Goal: Task Accomplishment & Management: Complete application form

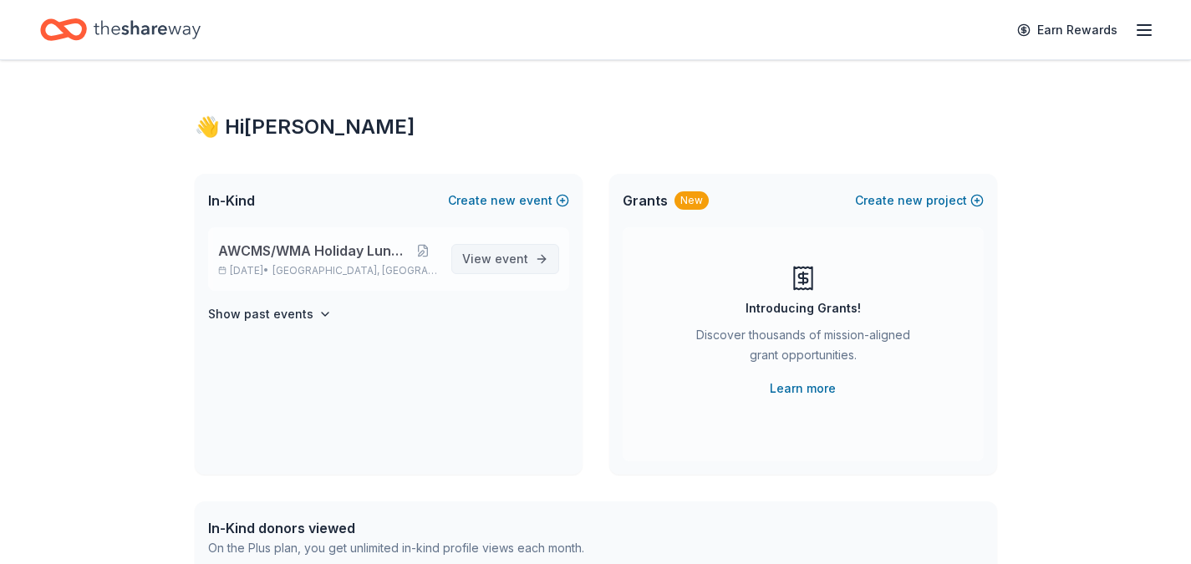
click at [520, 261] on span "event" at bounding box center [511, 258] width 33 height 14
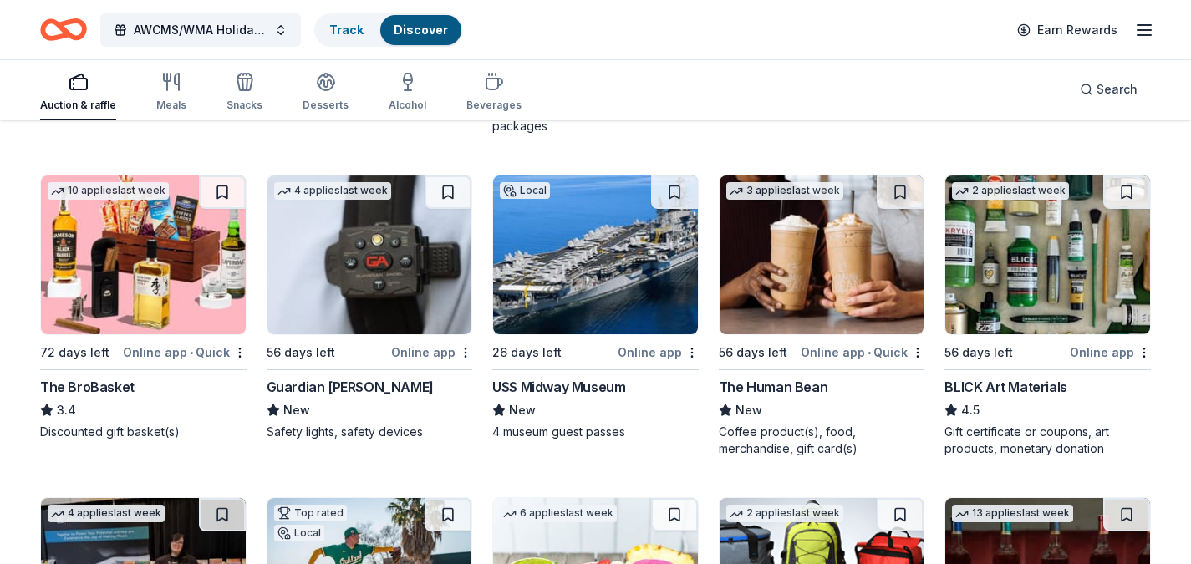
scroll to position [3424, 0]
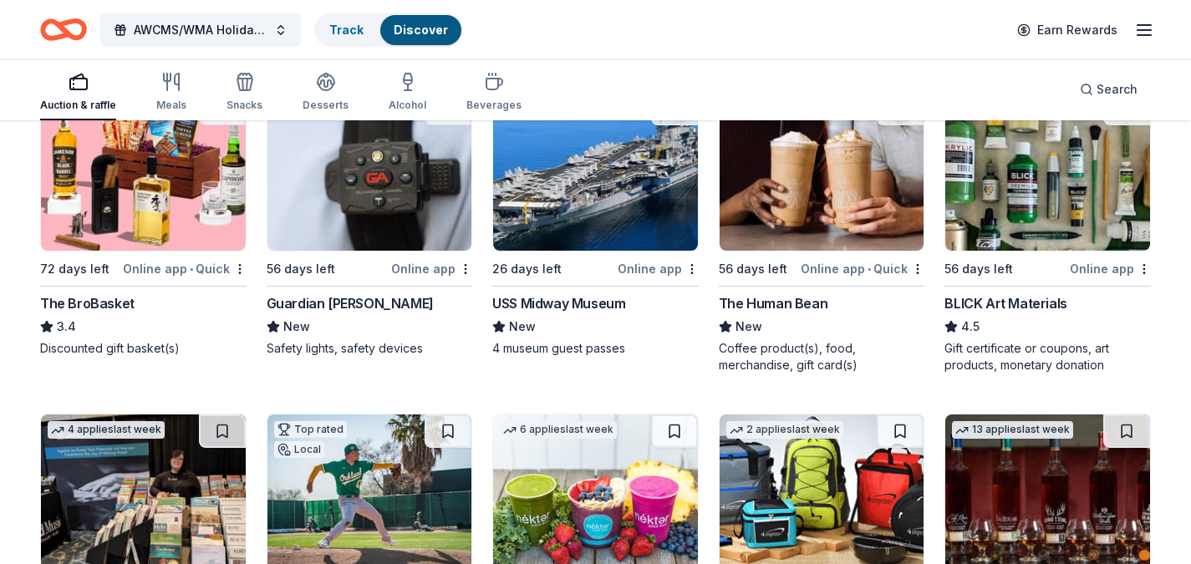
click at [426, 360] on div "4 applies last week 56 days left Online app Guardian Angel Device New Safety li…" at bounding box center [370, 232] width 206 height 282
click at [531, 302] on div "USS Midway Museum" at bounding box center [558, 303] width 133 height 20
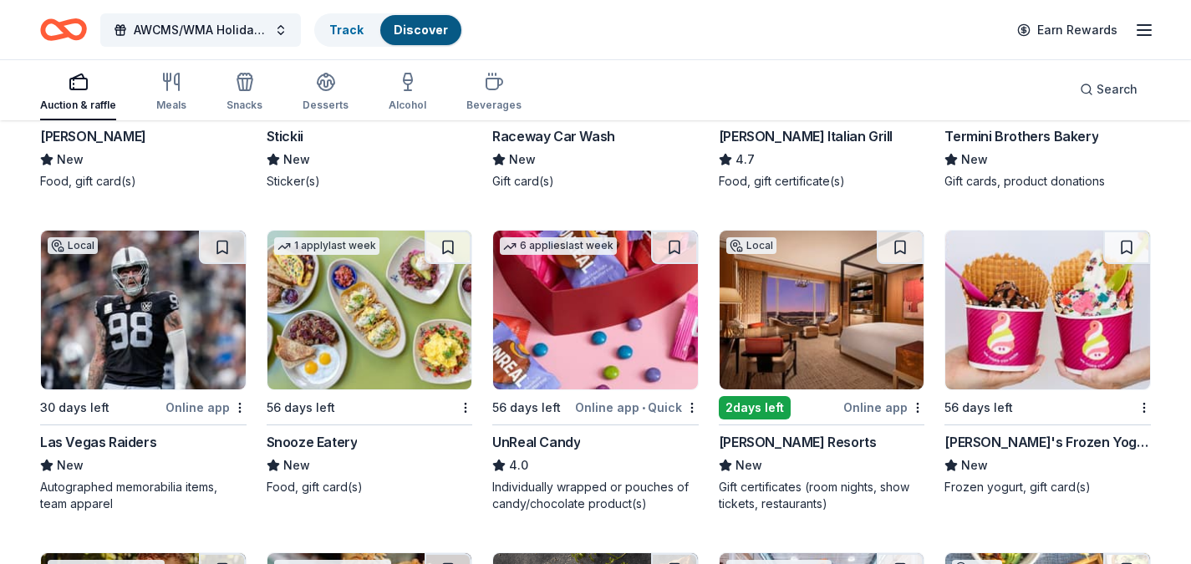
scroll to position [5877, 0]
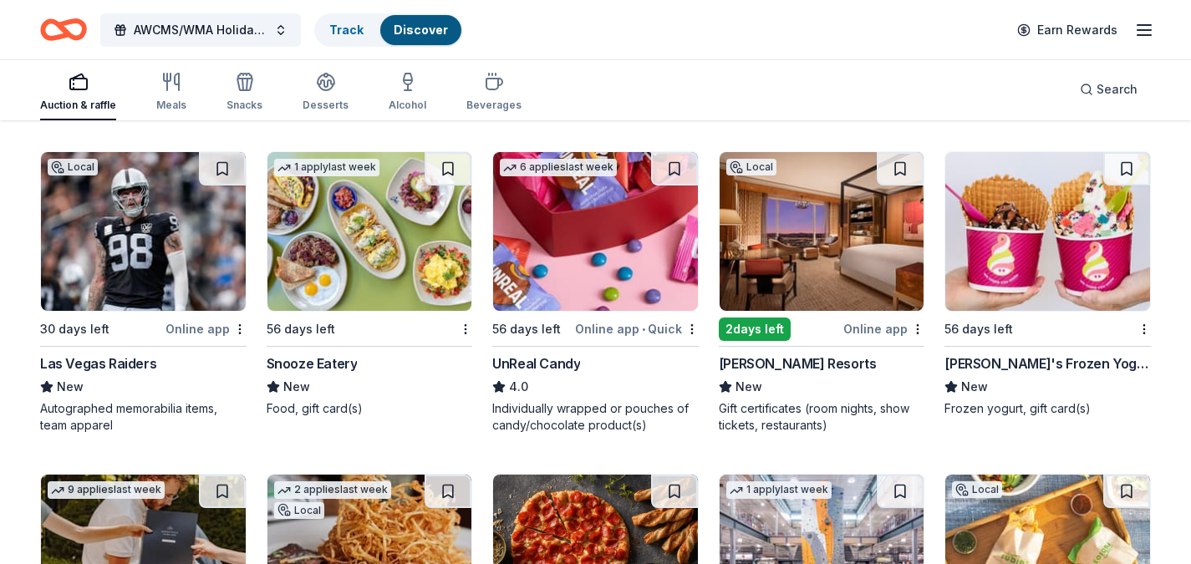
click at [774, 221] on img at bounding box center [821, 231] width 205 height 159
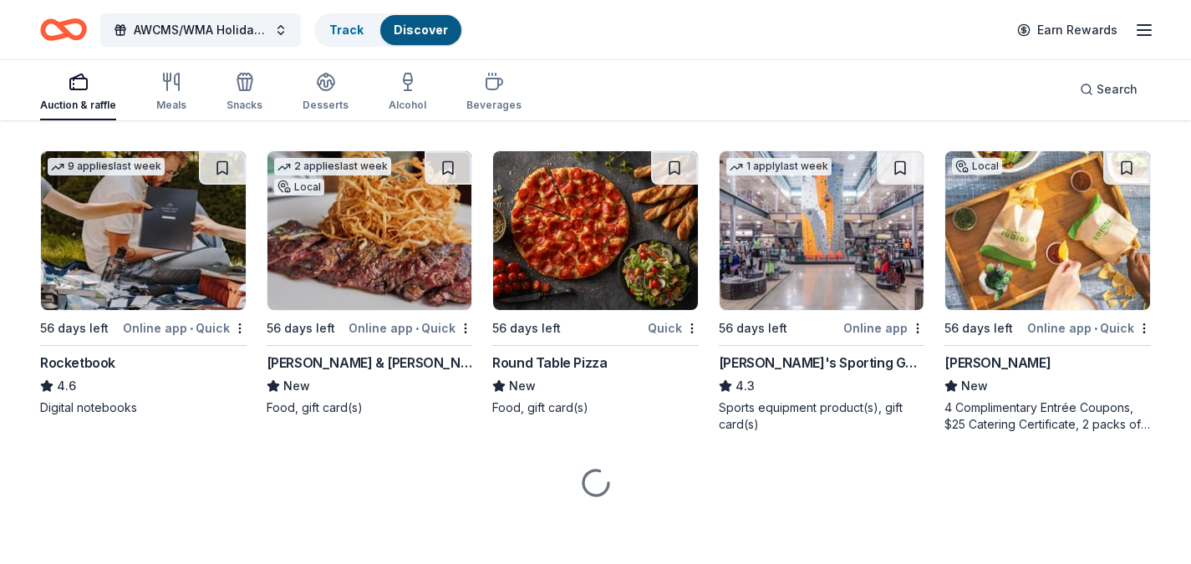
scroll to position [6203, 0]
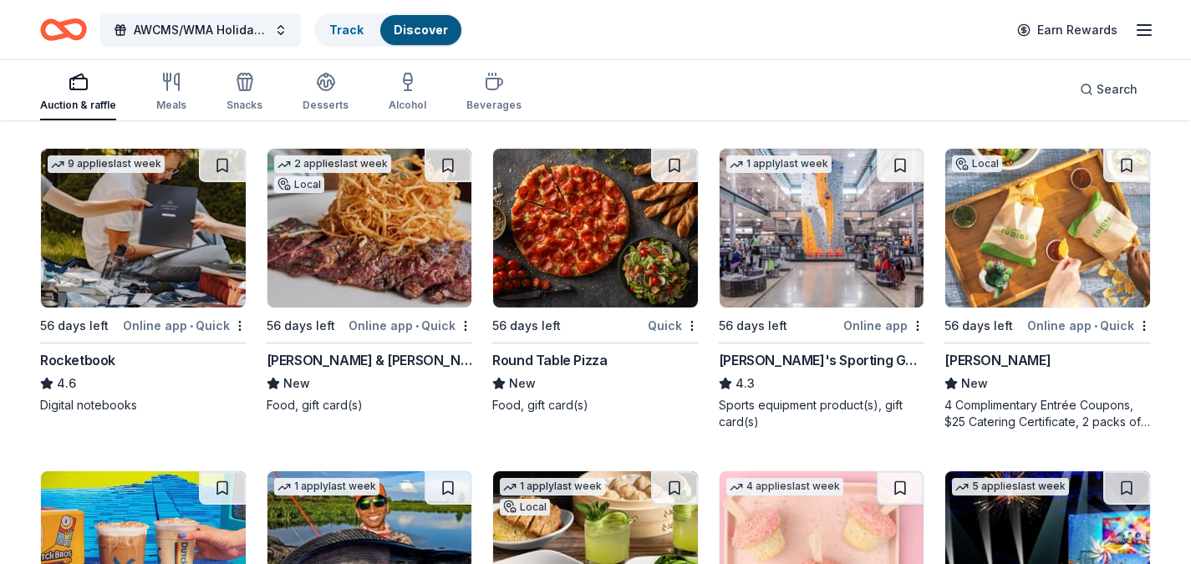
click at [601, 246] on img at bounding box center [595, 228] width 205 height 159
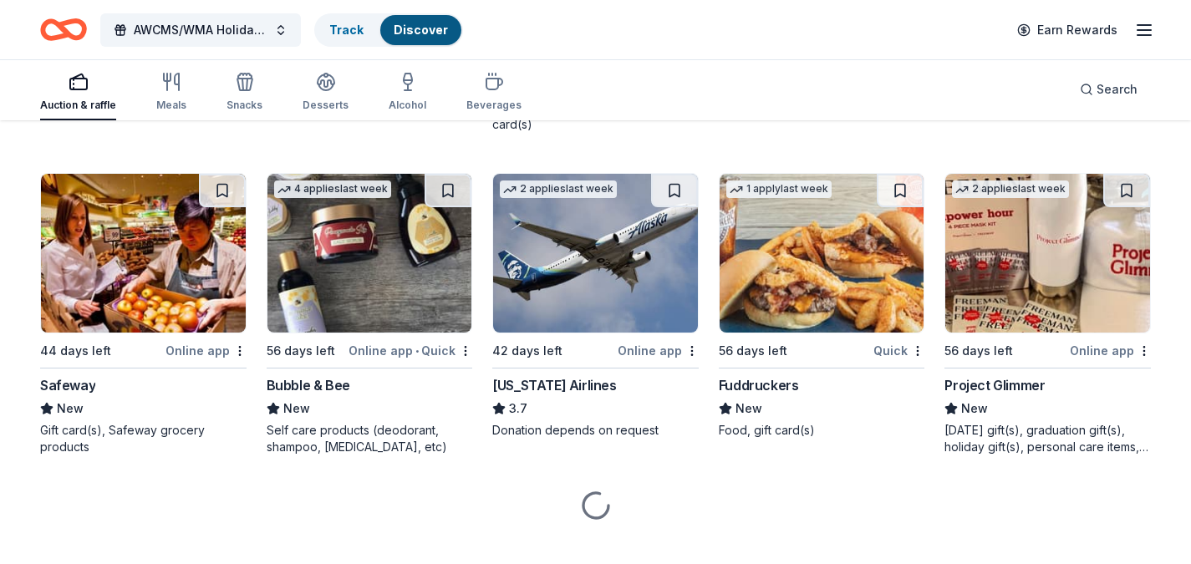
scroll to position [7493, 0]
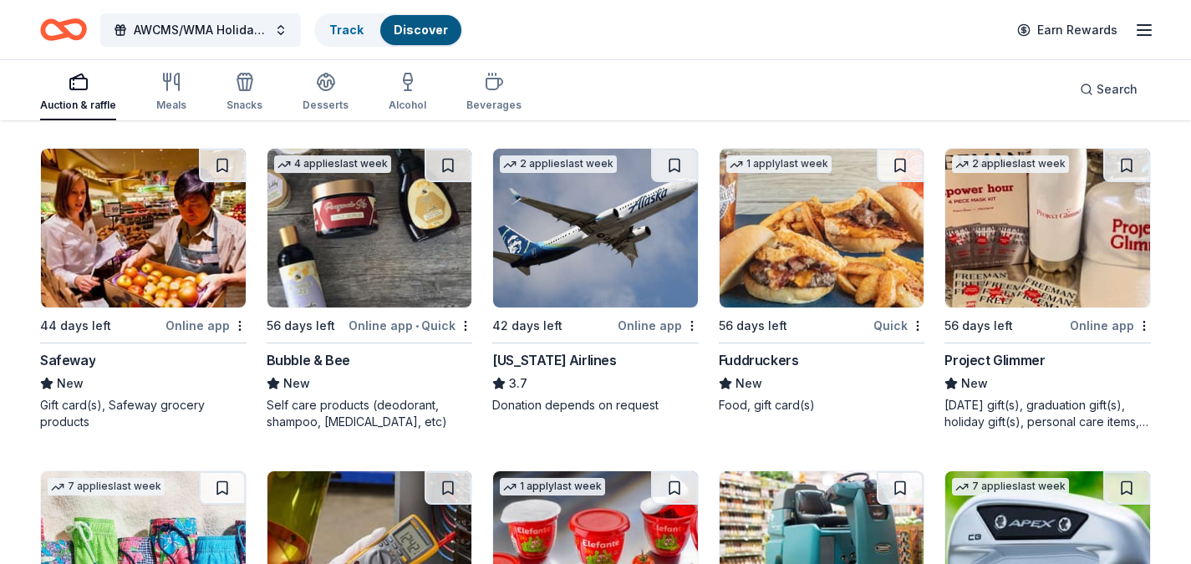
click at [546, 359] on div "[US_STATE] Airlines" at bounding box center [554, 360] width 124 height 20
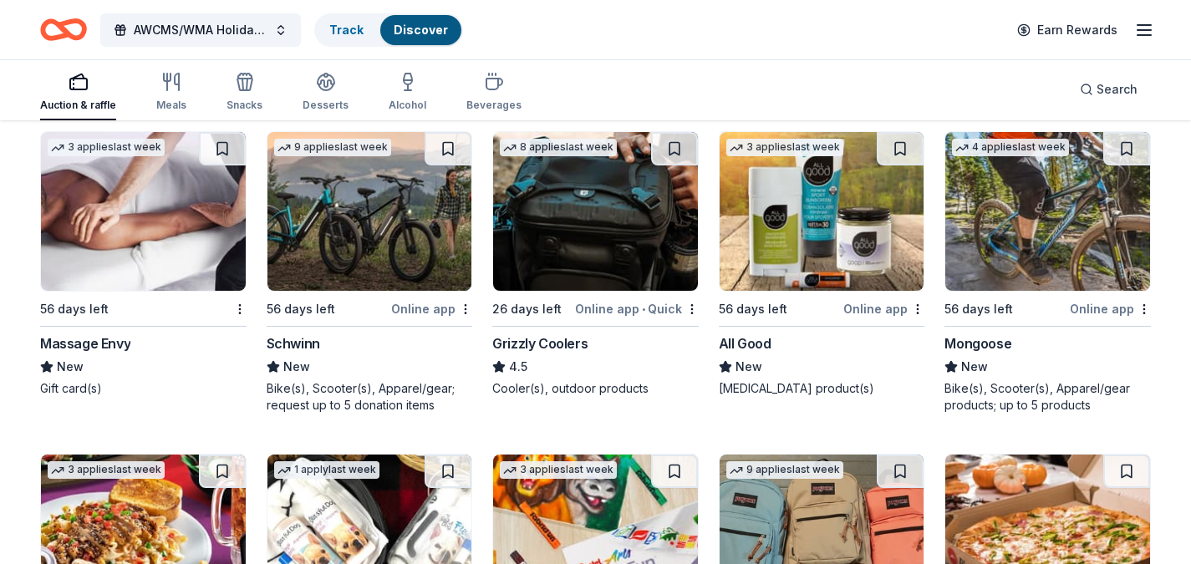
scroll to position [9361, 0]
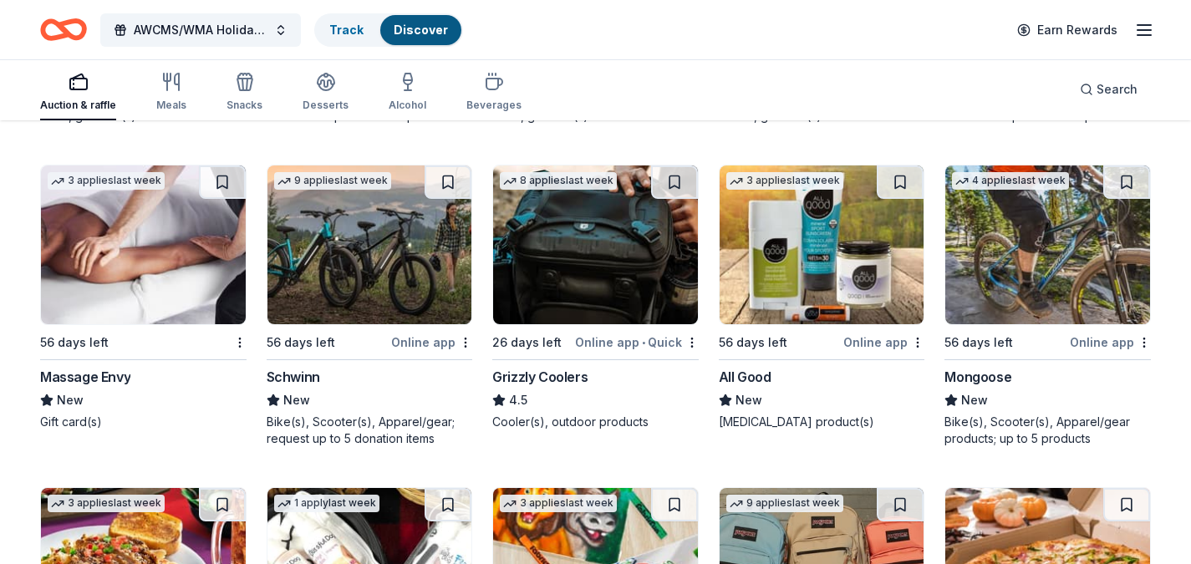
click at [91, 387] on div "Massage Envy" at bounding box center [85, 377] width 90 height 20
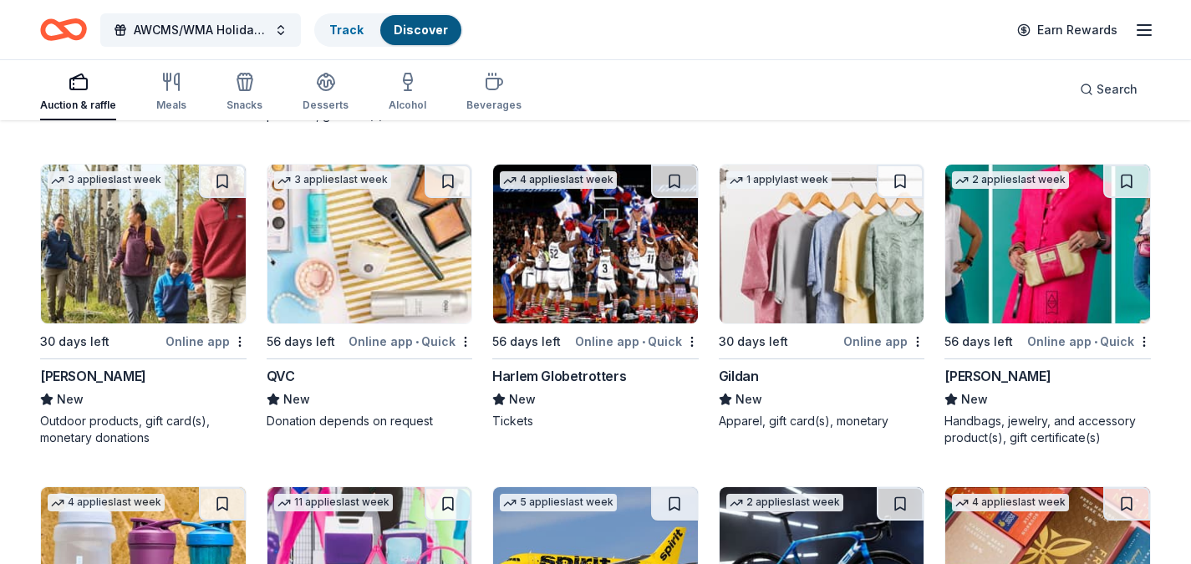
scroll to position [10232, 0]
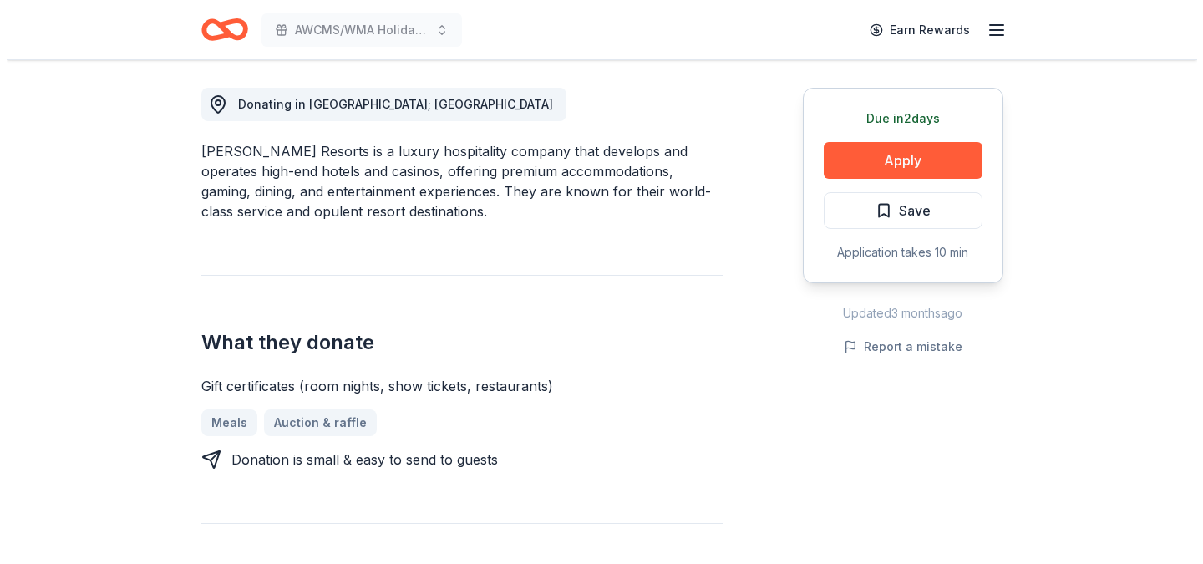
scroll to position [454, 0]
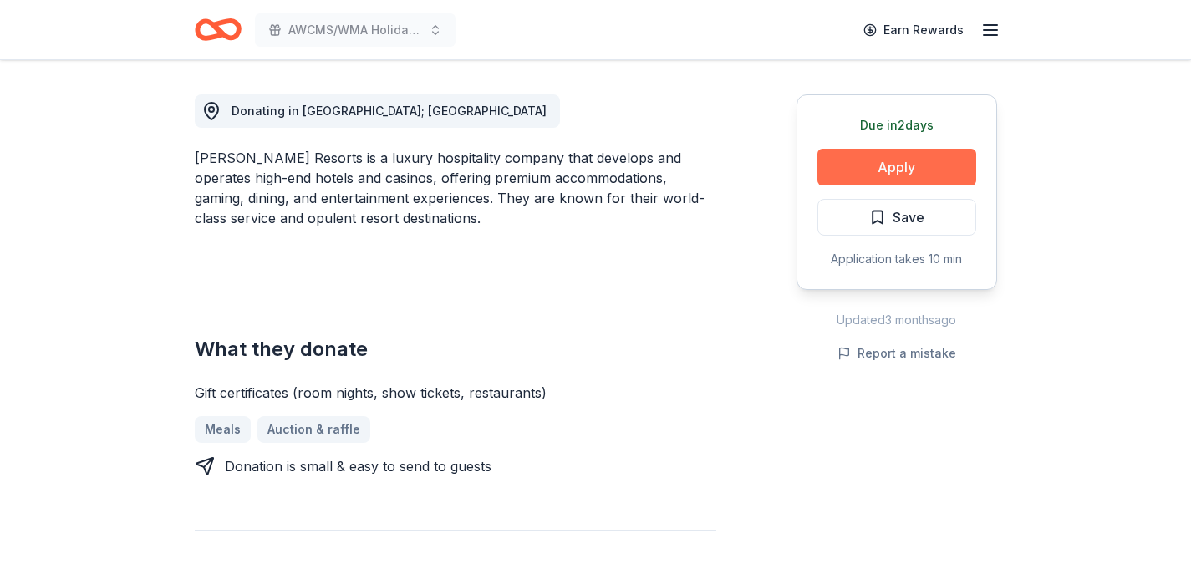
click at [894, 168] on button "Apply" at bounding box center [896, 167] width 159 height 37
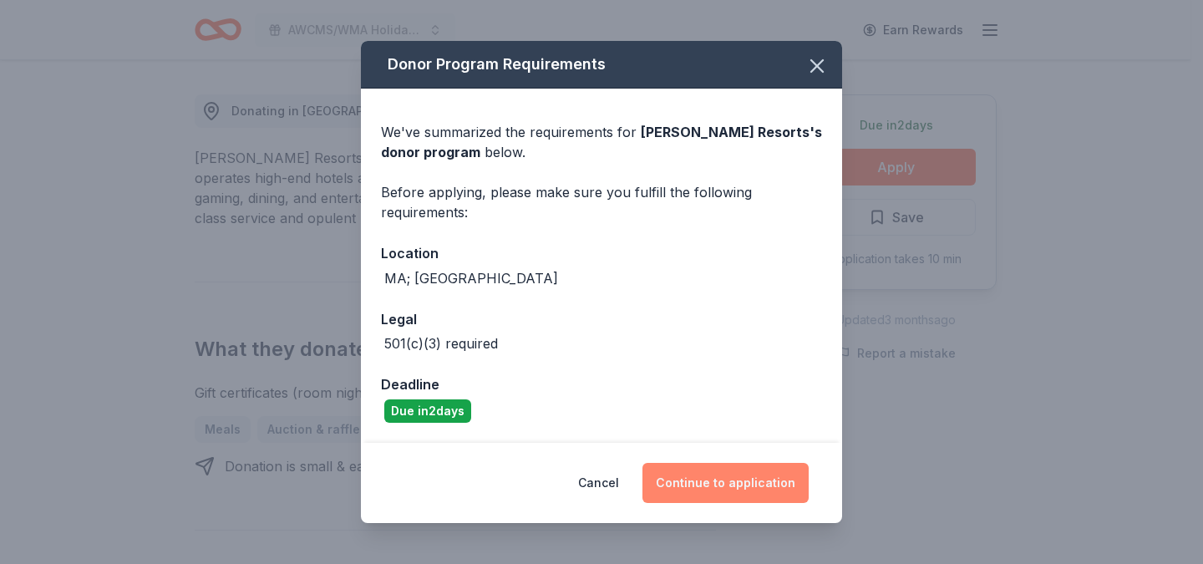
click at [695, 485] on button "Continue to application" at bounding box center [725, 483] width 166 height 40
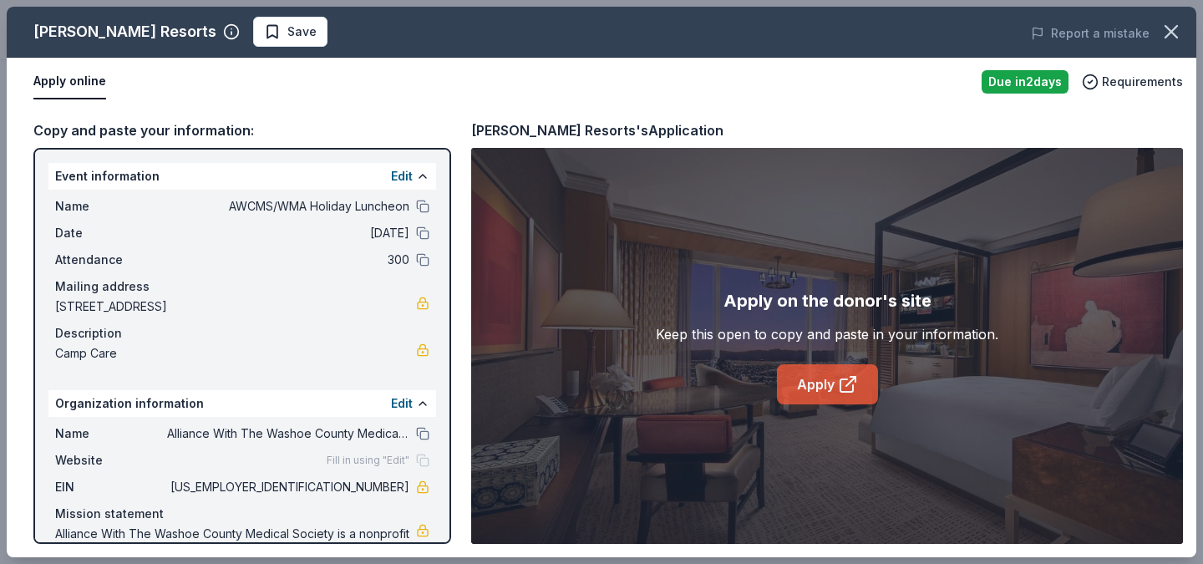
click at [796, 391] on link "Apply" at bounding box center [827, 384] width 101 height 40
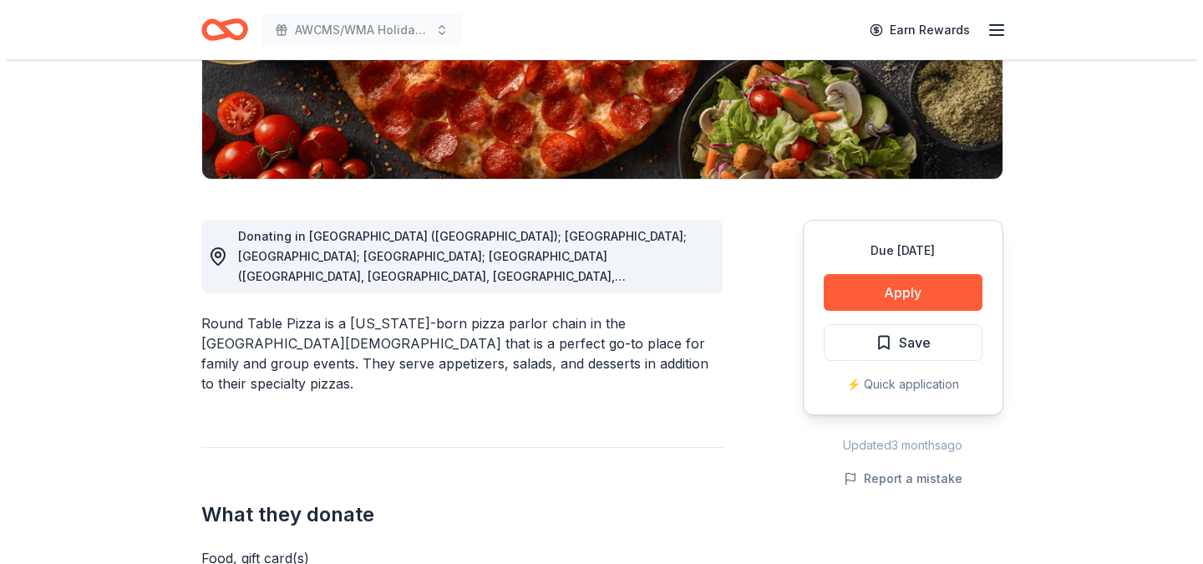
scroll to position [349, 0]
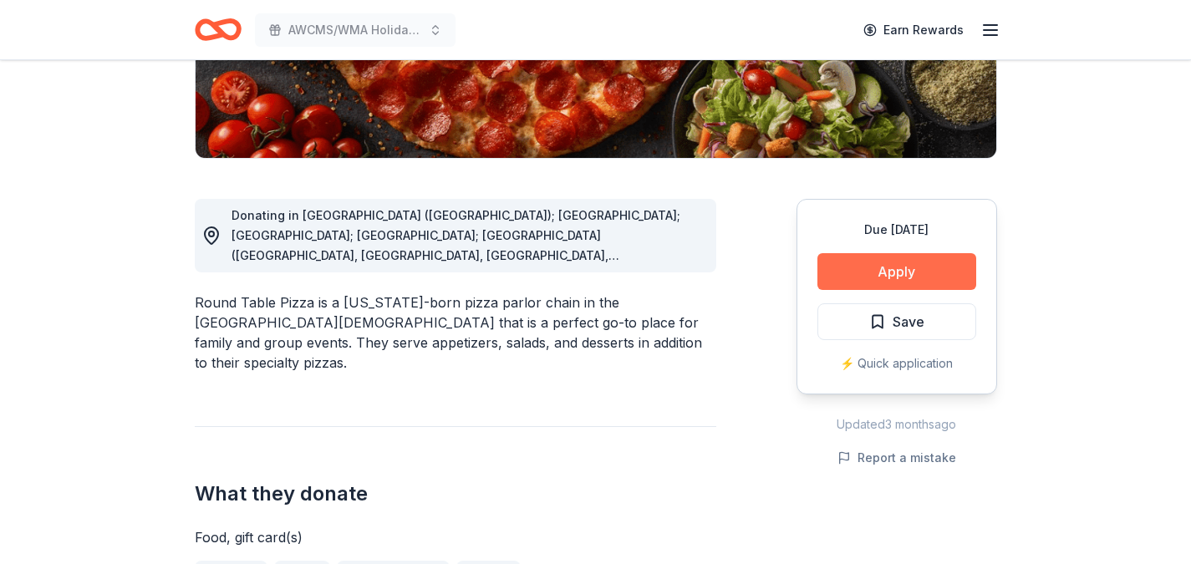
click at [929, 277] on button "Apply" at bounding box center [896, 271] width 159 height 37
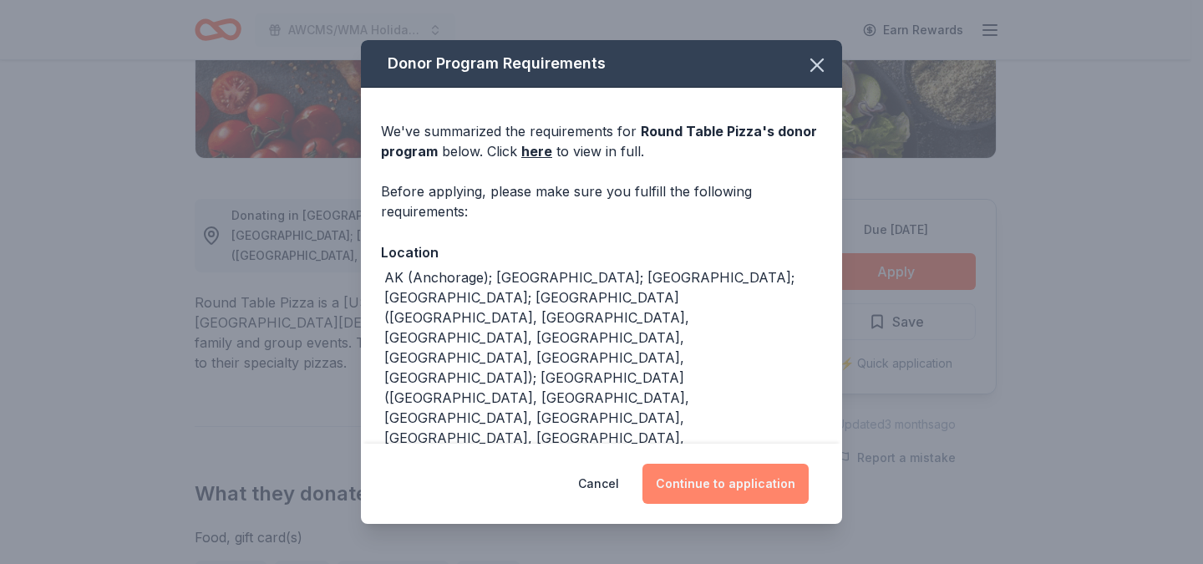
click at [748, 485] on button "Continue to application" at bounding box center [725, 484] width 166 height 40
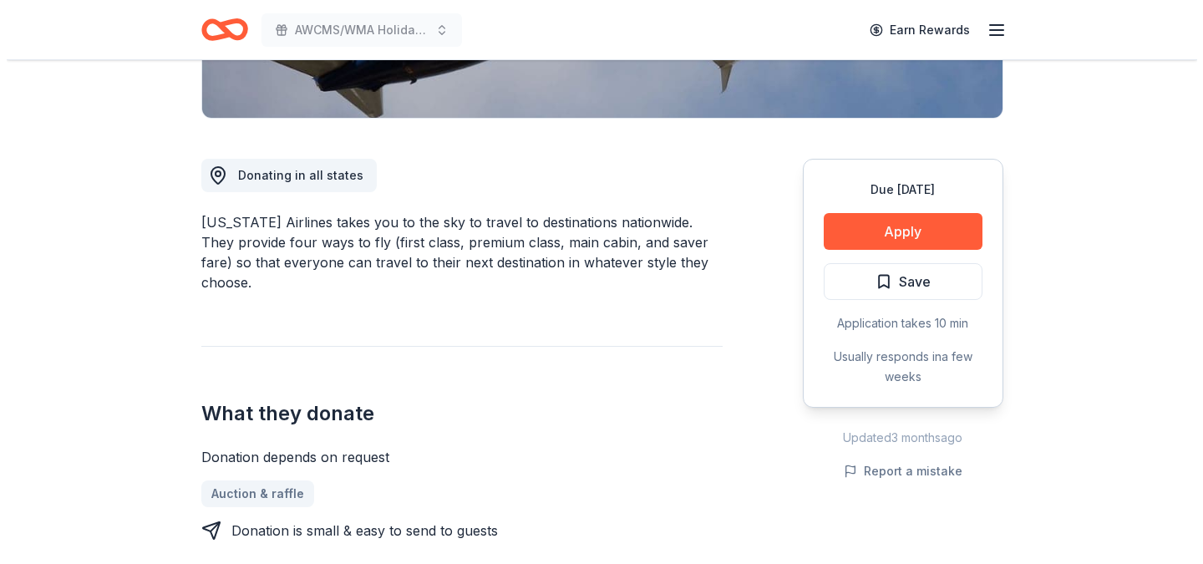
scroll to position [394, 0]
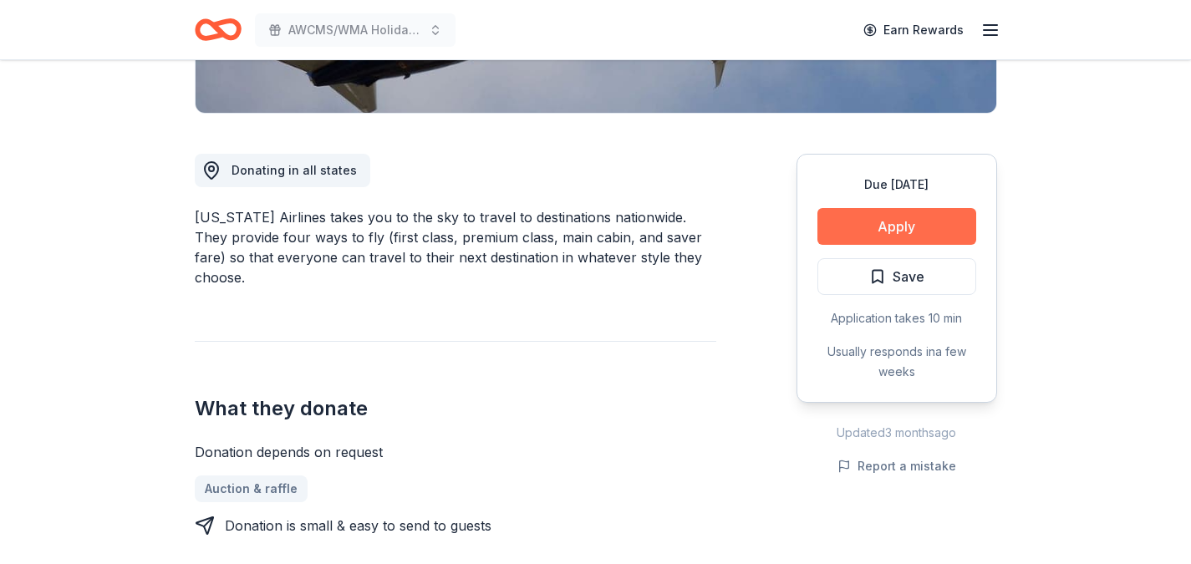
click at [846, 223] on button "Apply" at bounding box center [896, 226] width 159 height 37
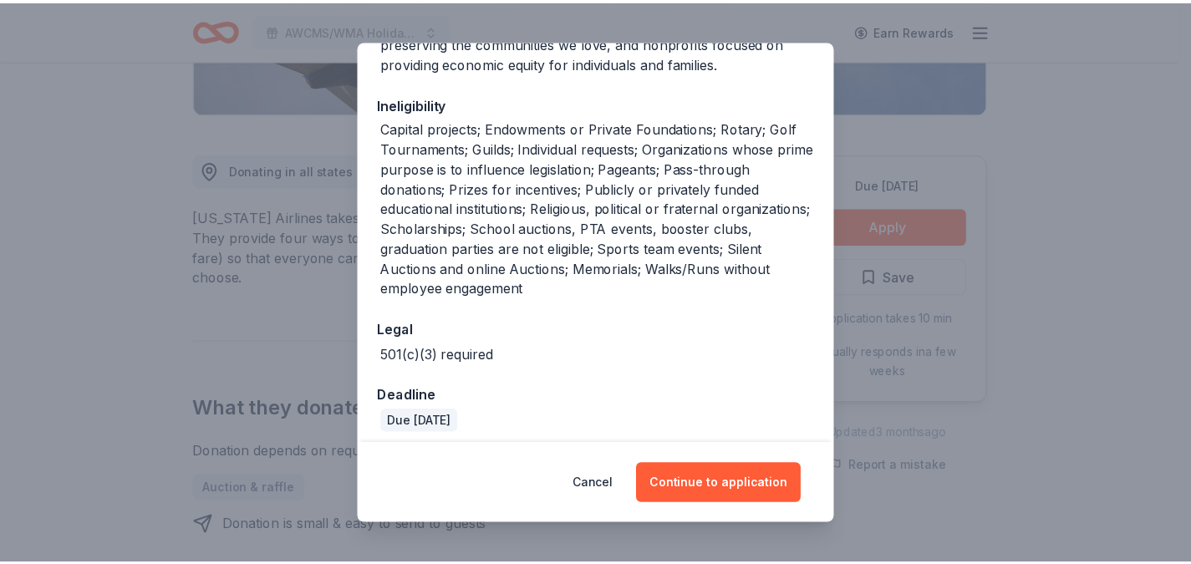
scroll to position [409, 0]
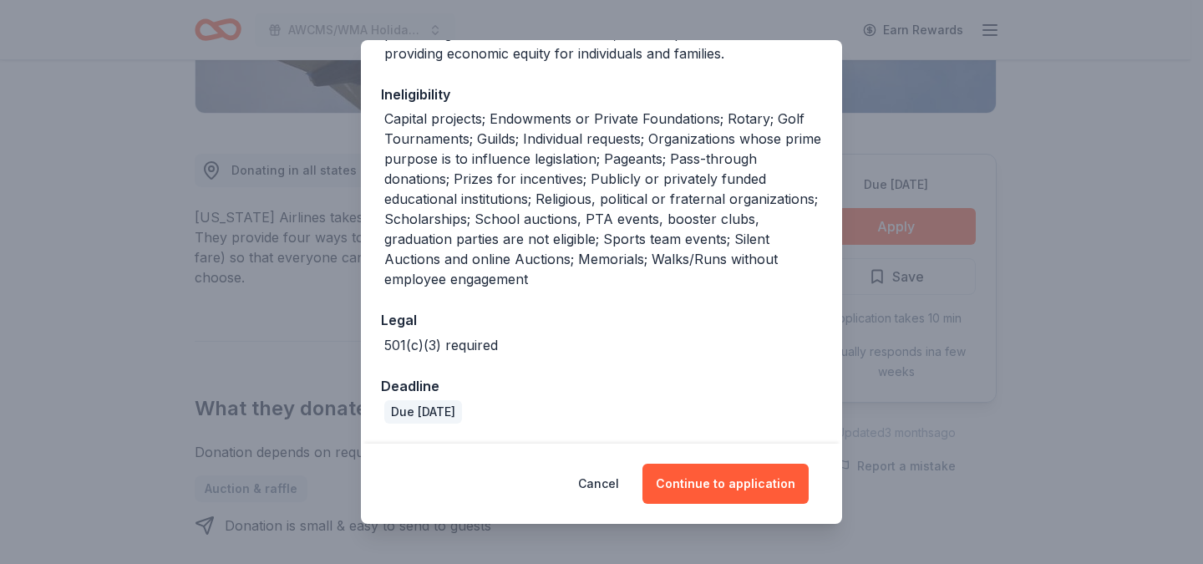
click at [1078, 133] on div "Donor Program Requirements We've summarized the requirements for [US_STATE] Air…" at bounding box center [601, 282] width 1203 height 564
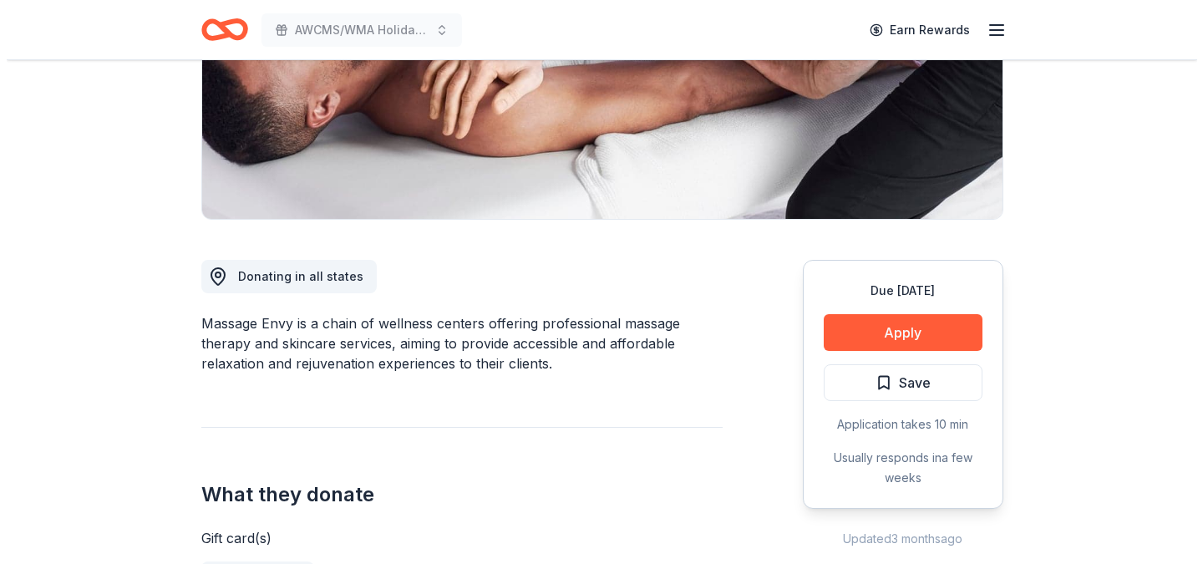
scroll to position [282, 0]
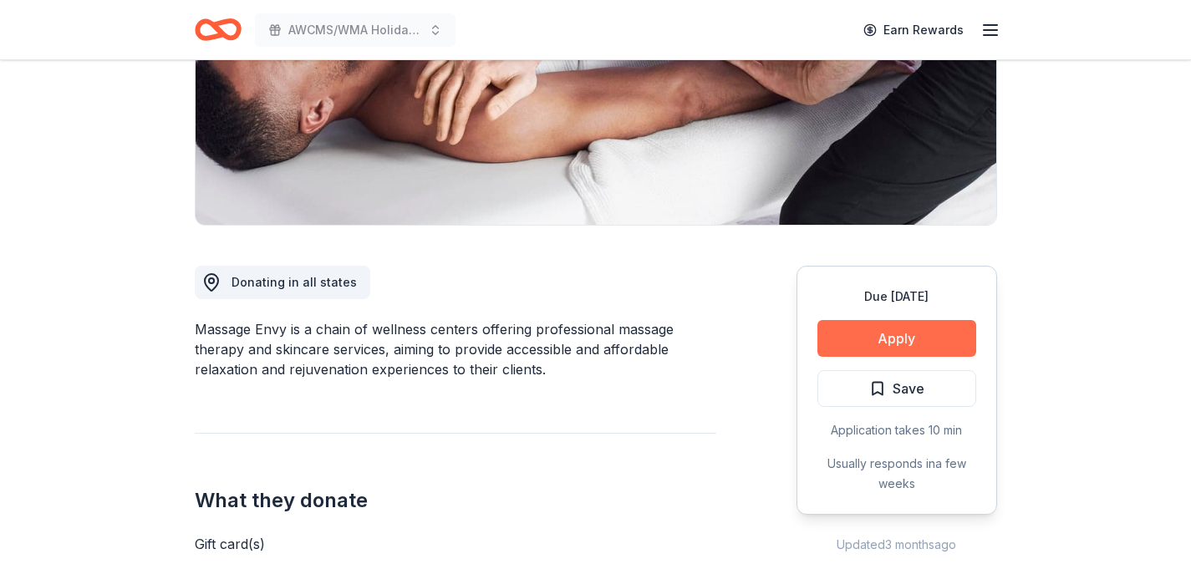
click at [909, 332] on button "Apply" at bounding box center [896, 338] width 159 height 37
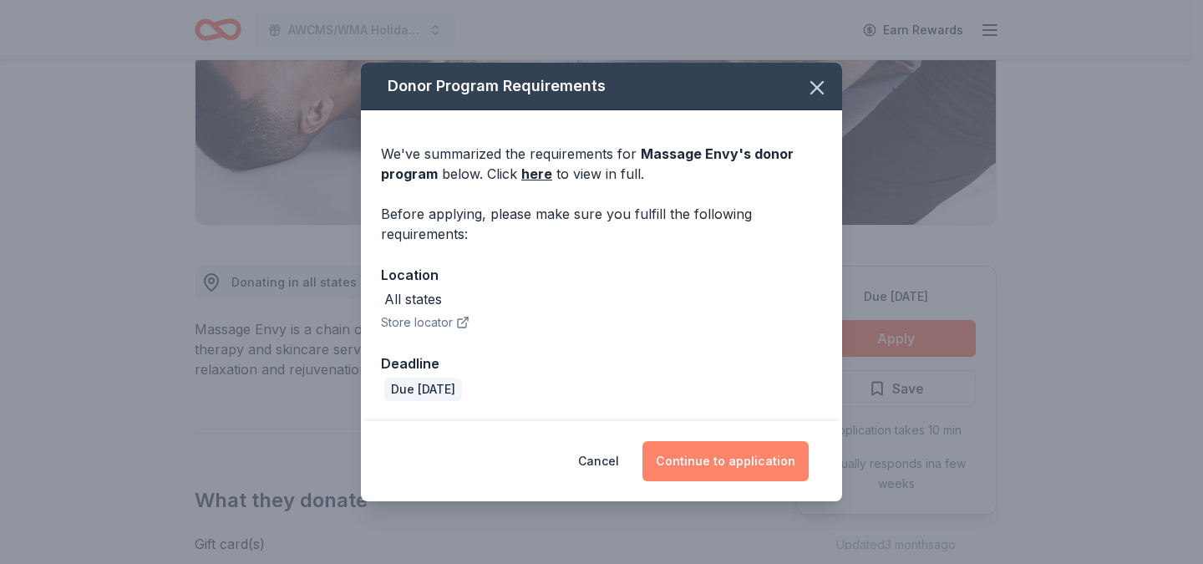
click at [708, 464] on button "Continue to application" at bounding box center [725, 461] width 166 height 40
